Goal: Transaction & Acquisition: Book appointment/travel/reservation

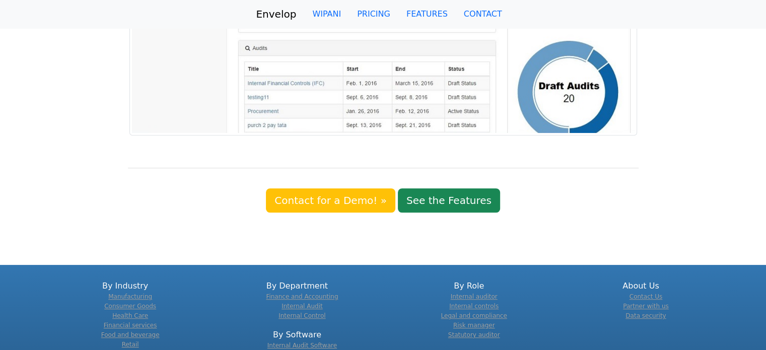
scroll to position [834, 0]
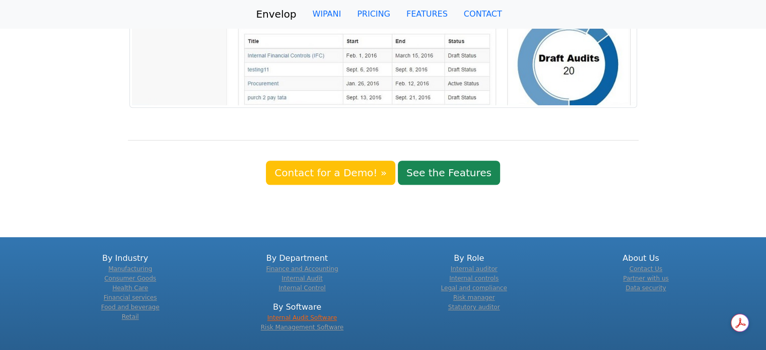
click at [310, 314] on link "Internal Audit Software" at bounding box center [302, 317] width 70 height 7
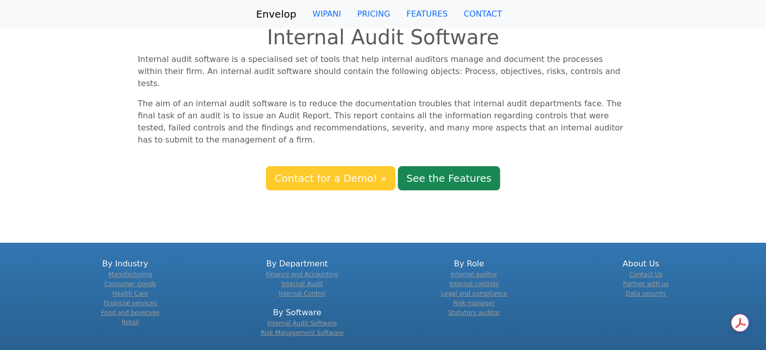
click at [362, 166] on link "Contact for a Demo! »" at bounding box center [330, 178] width 129 height 24
